Goal: Find contact information: Find contact information

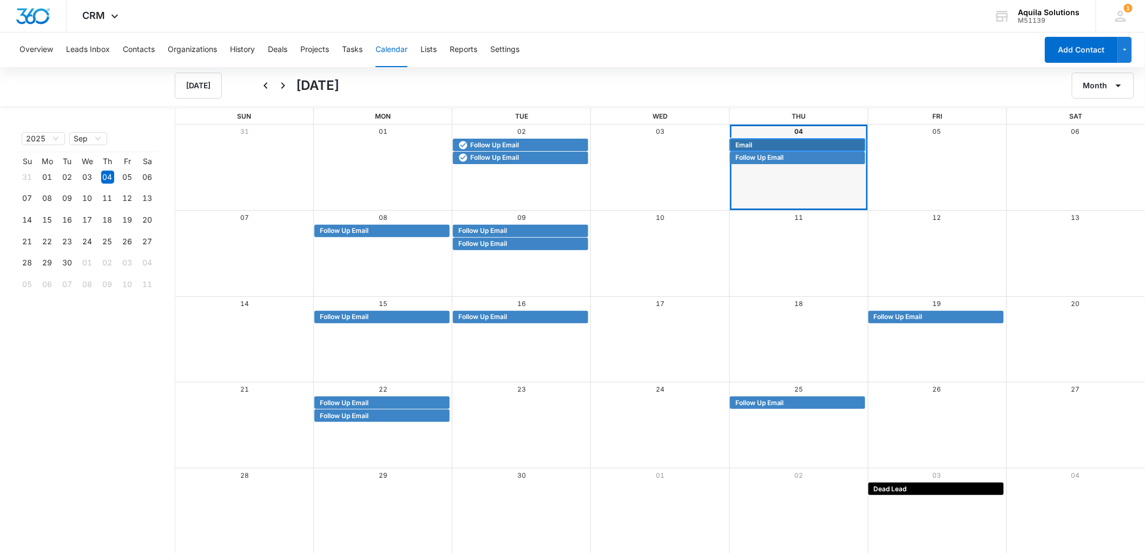
click at [764, 142] on span "Email" at bounding box center [799, 145] width 127 height 10
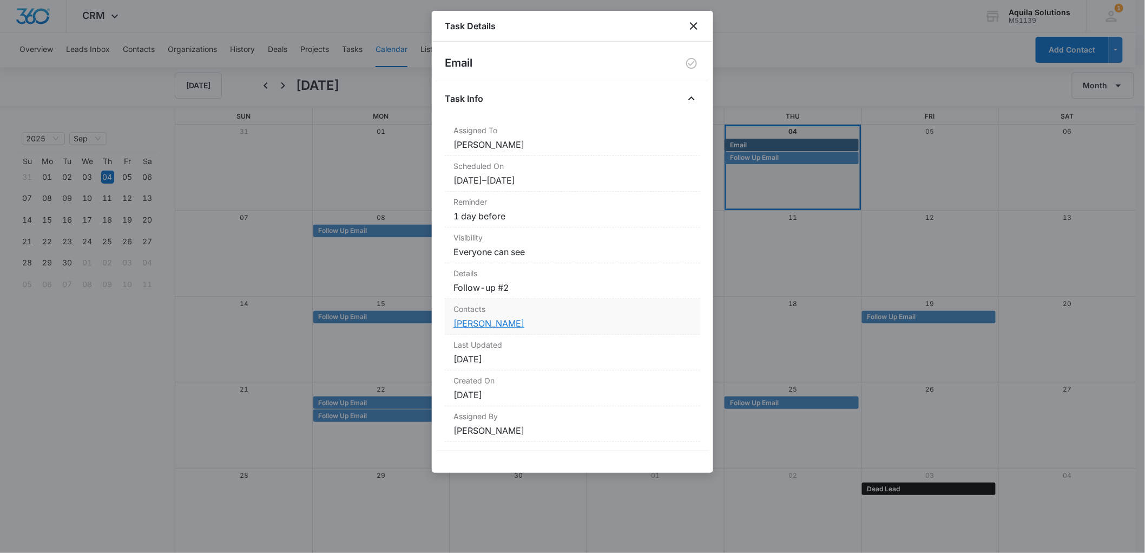
click at [484, 324] on link "[PERSON_NAME]" at bounding box center [489, 323] width 71 height 11
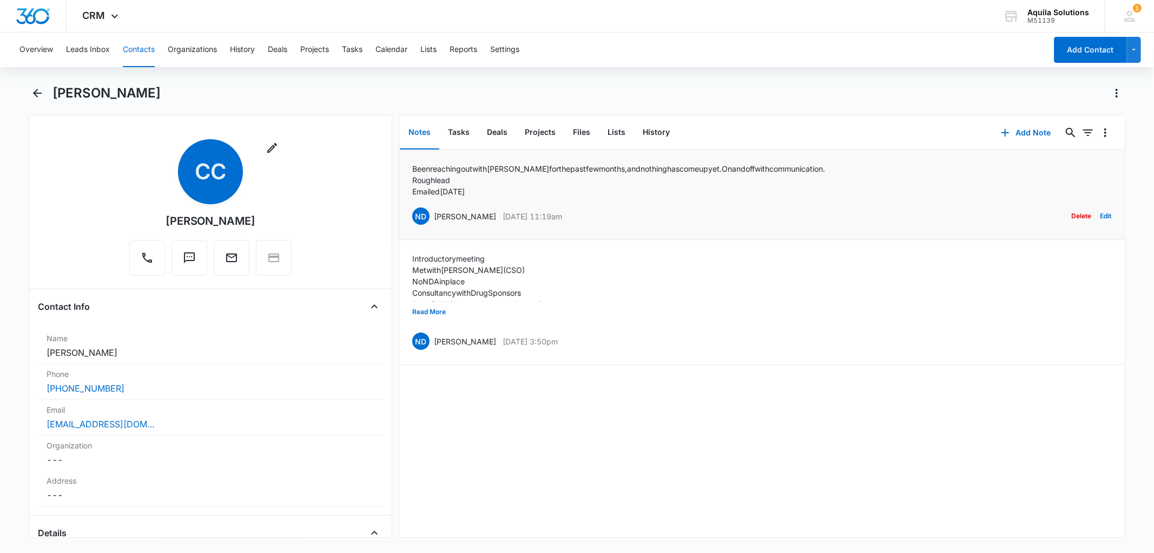
click at [964, 175] on div "Been reaching out with Craig for the past few months, and nothing has come up y…" at bounding box center [762, 194] width 700 height 63
click at [436, 309] on button "Read More" at bounding box center [429, 311] width 34 height 21
